Goal: Transaction & Acquisition: Purchase product/service

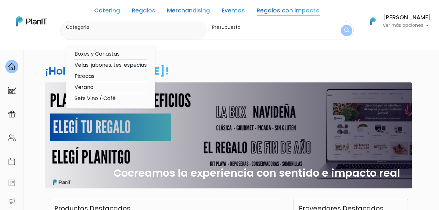
click at [116, 10] on link "Catering" at bounding box center [107, 12] width 26 height 8
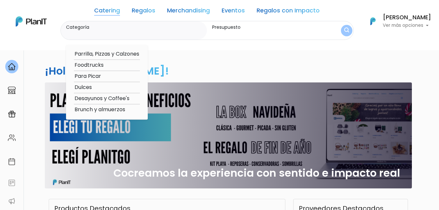
click at [83, 89] on option "Dulces" at bounding box center [107, 87] width 66 height 8
type input "Dulces"
type input "$0 - $1000"
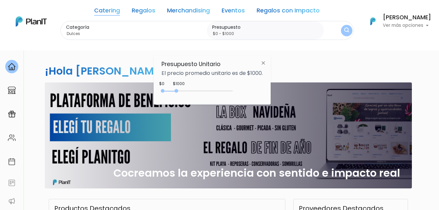
click at [344, 30] on img "submit" at bounding box center [346, 30] width 5 height 6
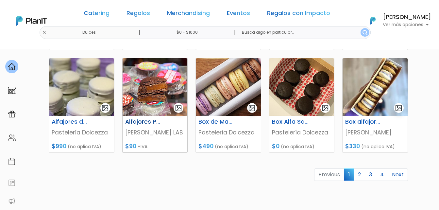
click at [163, 84] on img at bounding box center [155, 87] width 65 height 58
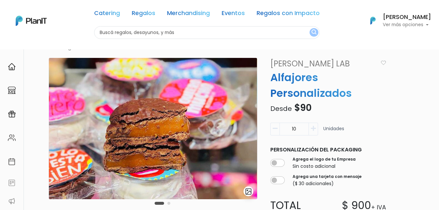
scroll to position [33, 0]
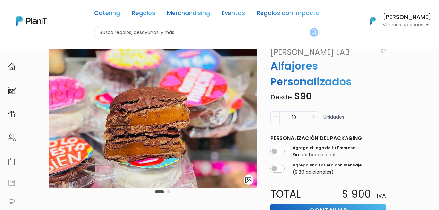
click at [170, 192] on div "Carousel Pagination" at bounding box center [162, 192] width 19 height 8
click at [169, 192] on button "Carousel Page 2" at bounding box center [168, 191] width 3 height 3
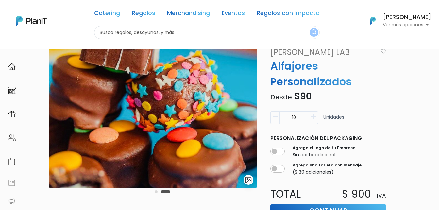
click at [155, 191] on button "Carousel Page 1" at bounding box center [156, 191] width 3 height 3
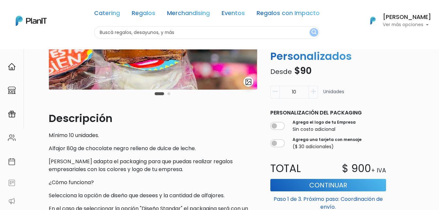
scroll to position [163, 0]
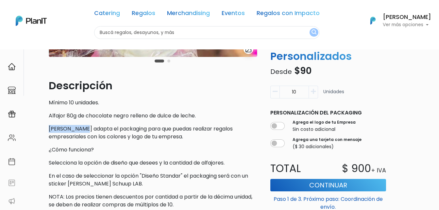
drag, startPoint x: 79, startPoint y: 128, endPoint x: 50, endPoint y: 129, distance: 28.8
click at [50, 129] on p "[PERSON_NAME] adapta el packaging para que puedas realizar regalos empresariale…" at bounding box center [153, 133] width 208 height 16
copy p "[PERSON_NAME]"
